Goal: Information Seeking & Learning: Find specific fact

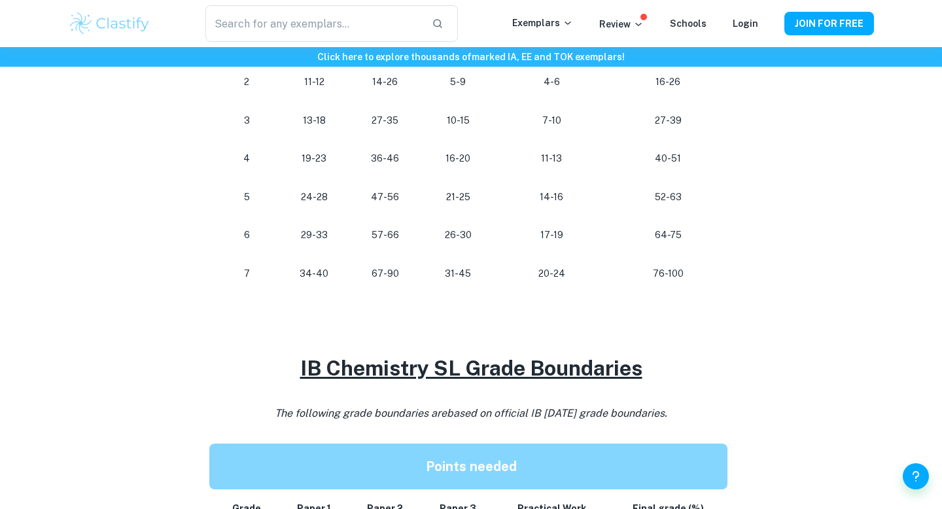
scroll to position [824, 0]
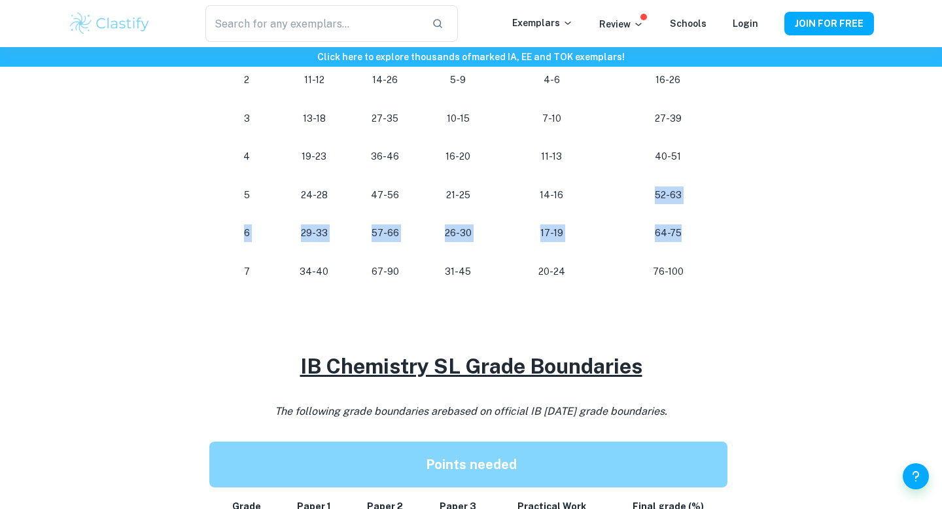
drag, startPoint x: 651, startPoint y: 190, endPoint x: 685, endPoint y: 237, distance: 58.1
click at [685, 237] on tbody "Grade Paper 1 Paper 2 Paper 3 Practical Work Final grade (%) 1 0-10 0-13 0-4 0-…" at bounding box center [470, 137] width 523 height 307
click at [685, 237] on p "64-75" at bounding box center [668, 233] width 98 height 18
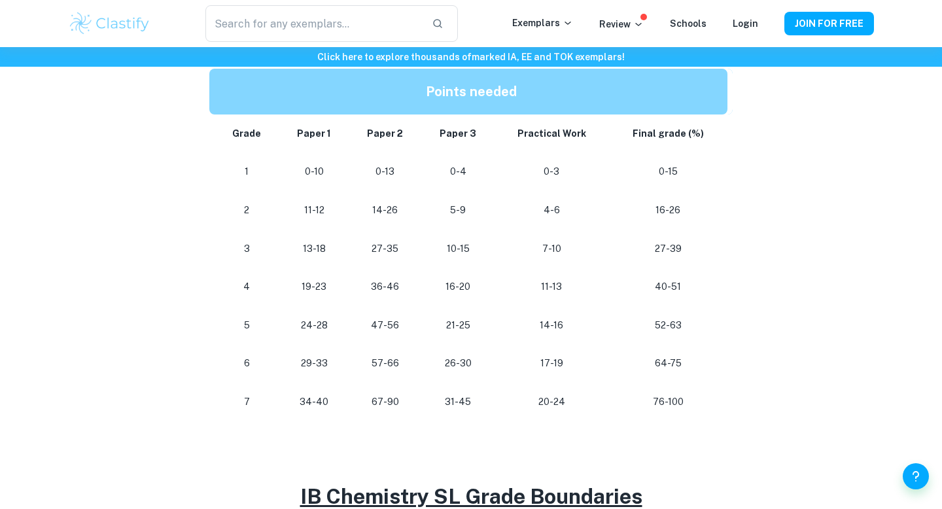
scroll to position [696, 0]
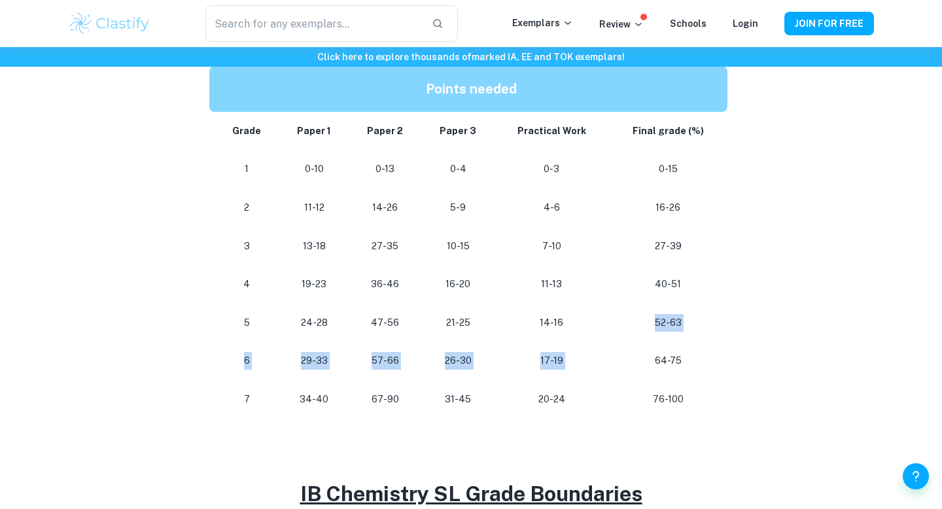
drag, startPoint x: 642, startPoint y: 307, endPoint x: 705, endPoint y: 341, distance: 72.0
click at [705, 341] on tbody "Grade Paper 1 Paper 2 Paper 3 Practical Work Final grade (%) 1 0-10 0-13 0-4 0-…" at bounding box center [470, 265] width 523 height 307
click at [705, 341] on td "64-75" at bounding box center [670, 360] width 124 height 39
drag, startPoint x: 655, startPoint y: 326, endPoint x: 702, endPoint y: 326, distance: 47.1
click at [702, 326] on p "52-63" at bounding box center [668, 323] width 98 height 18
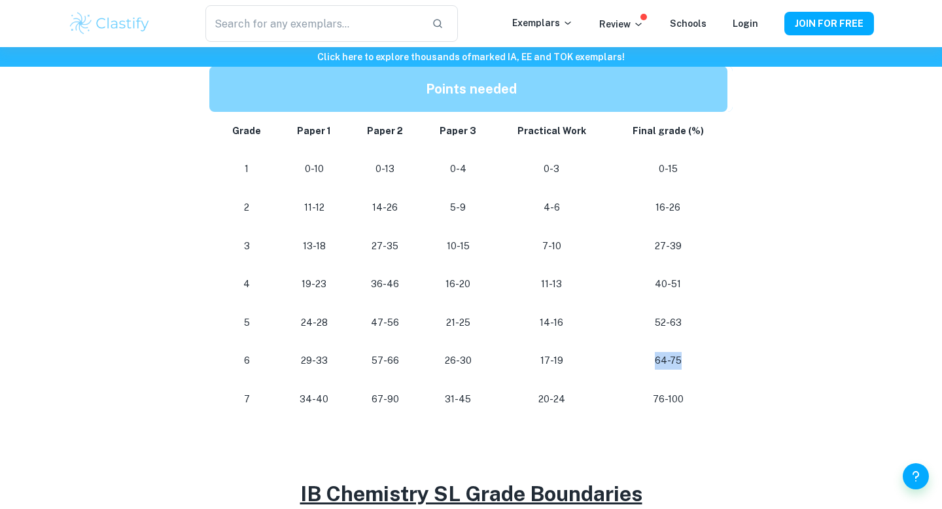
drag, startPoint x: 654, startPoint y: 356, endPoint x: 687, endPoint y: 356, distance: 32.7
click at [687, 356] on p "64-75" at bounding box center [668, 361] width 98 height 18
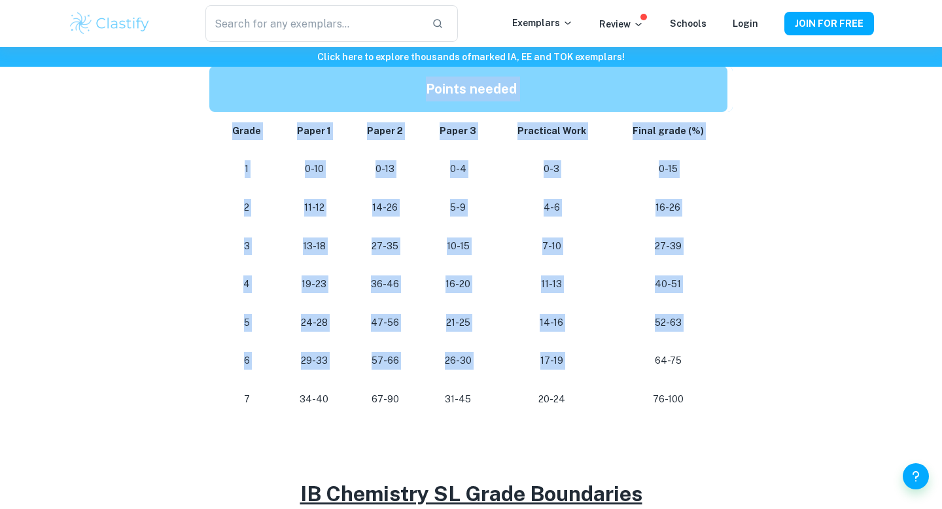
drag, startPoint x: 655, startPoint y: 356, endPoint x: 778, endPoint y: 357, distance: 122.3
click at [778, 357] on div "IB Chemistry Grade Boundaries By [PERSON_NAME] • [DATE] Get feedback on your Ch…" at bounding box center [471, 305] width 806 height 1802
